Goal: Information Seeking & Learning: Learn about a topic

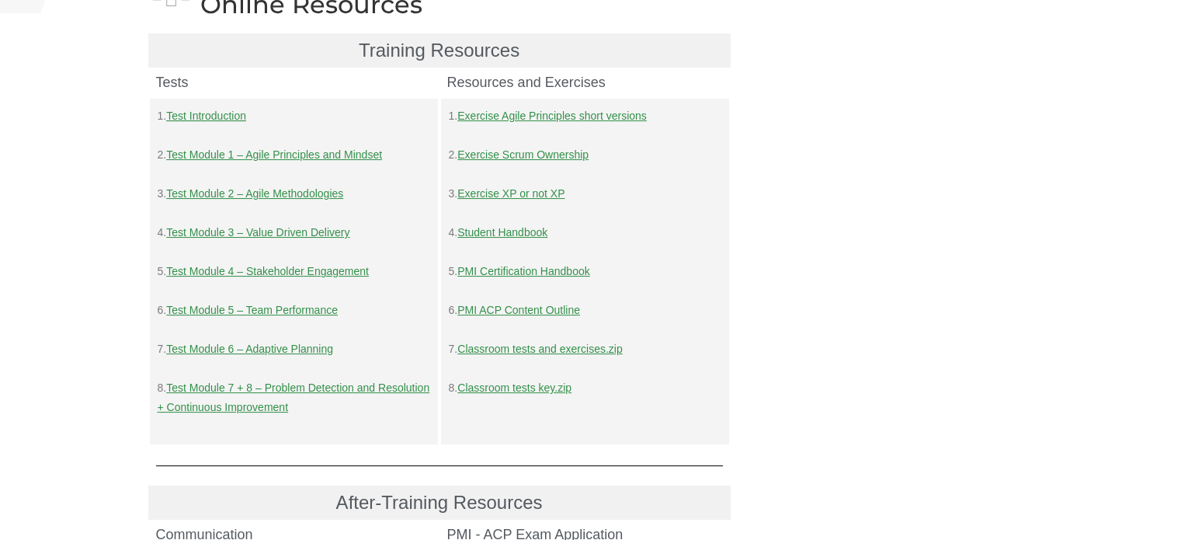
scroll to position [140, 0]
click at [223, 346] on link "Test Module 6 – Adaptive Planning" at bounding box center [249, 350] width 167 height 12
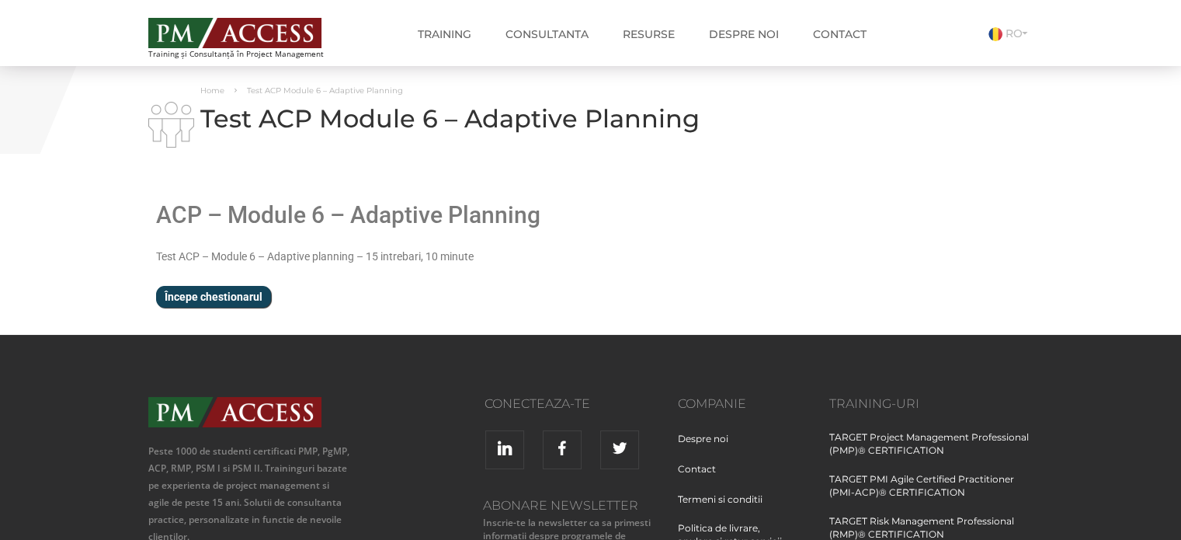
click at [228, 303] on input "Începe chestionarul" at bounding box center [213, 297] width 115 height 22
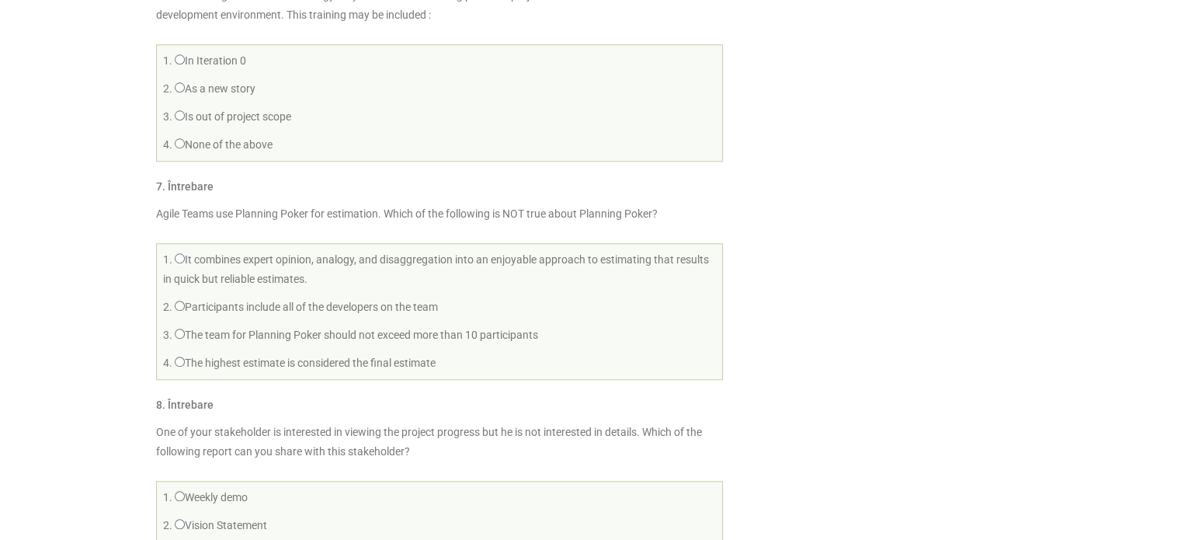
scroll to position [1274, 0]
click at [82, 227] on div "Home Test ACP Module 6 – Adaptive Planning Test ACP Module 6 – Adaptive Plannin…" at bounding box center [590, 460] width 1181 height 3336
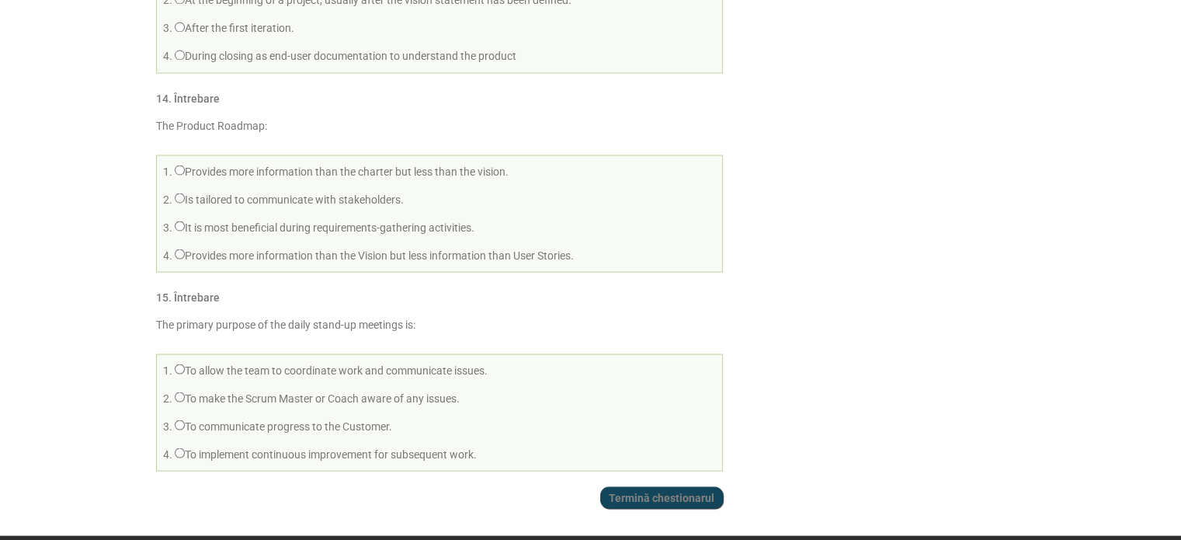
scroll to position [2869, 0]
